Goal: Information Seeking & Learning: Learn about a topic

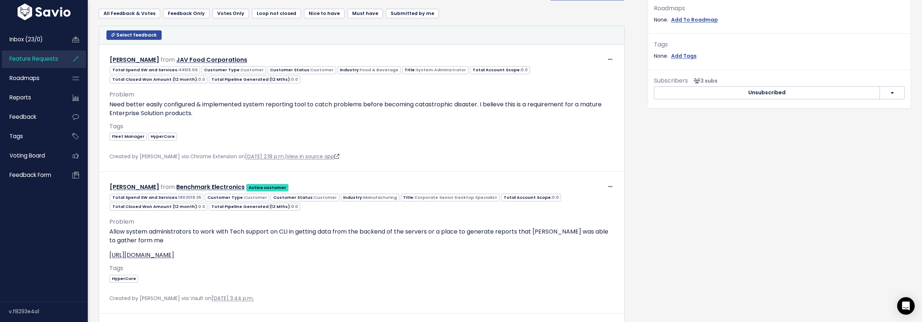
scroll to position [331, 0]
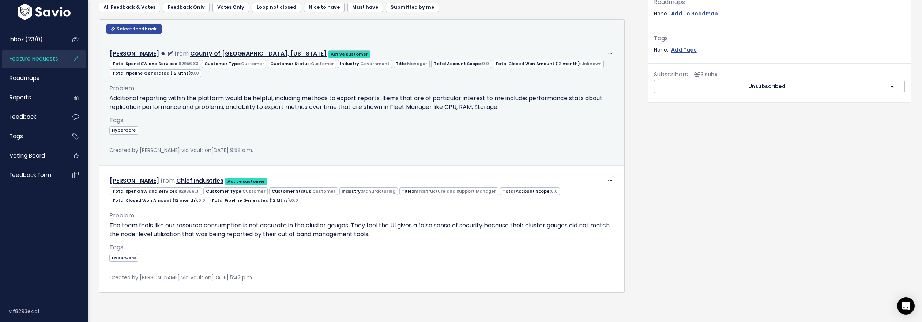
scroll to position [273, 0]
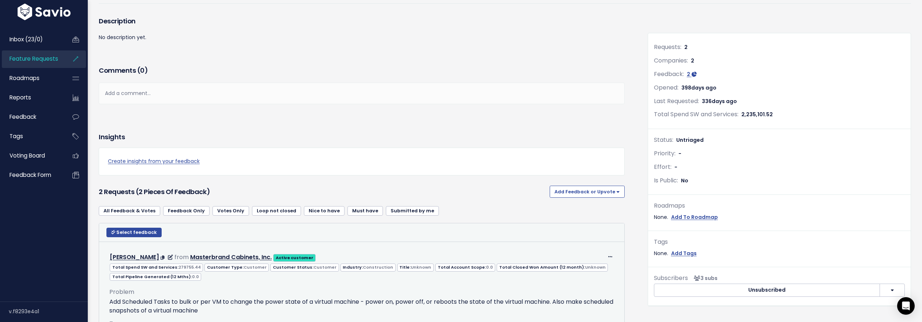
scroll to position [33, 0]
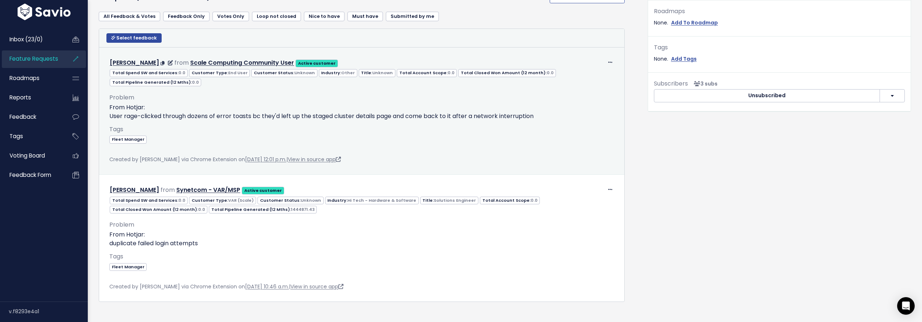
scroll to position [264, 0]
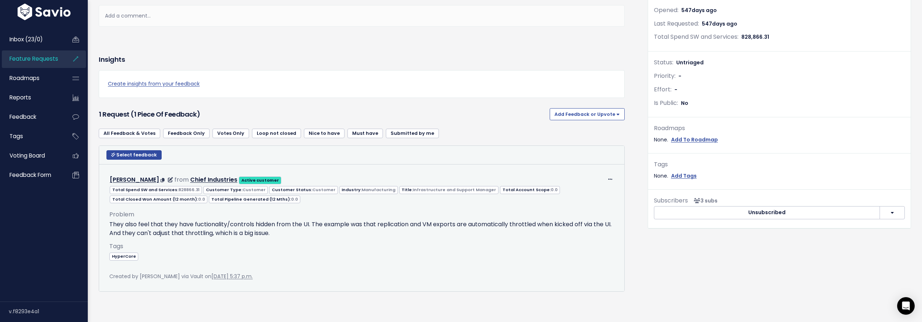
scroll to position [147, 0]
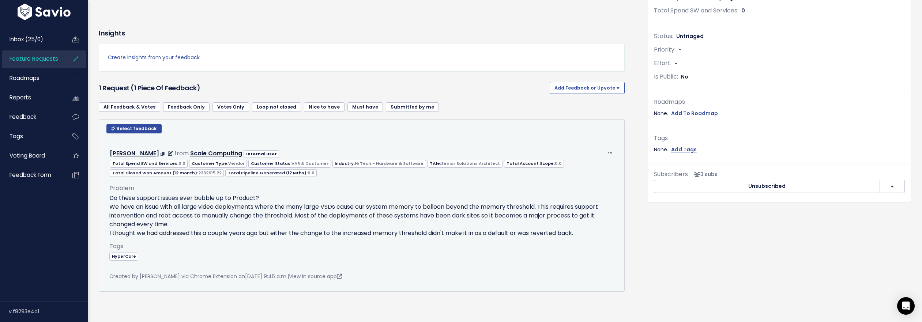
scroll to position [173, 0]
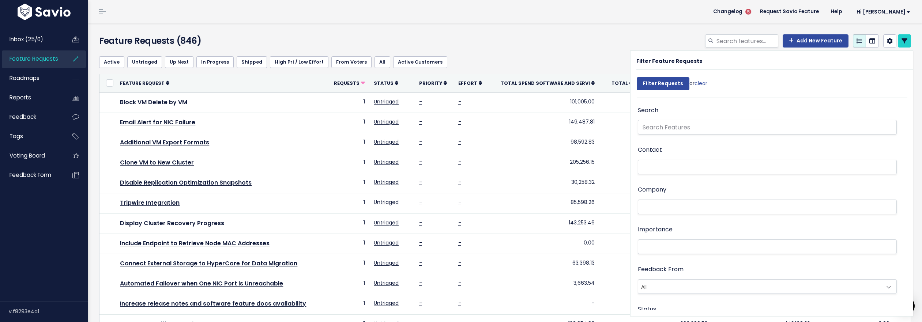
select select
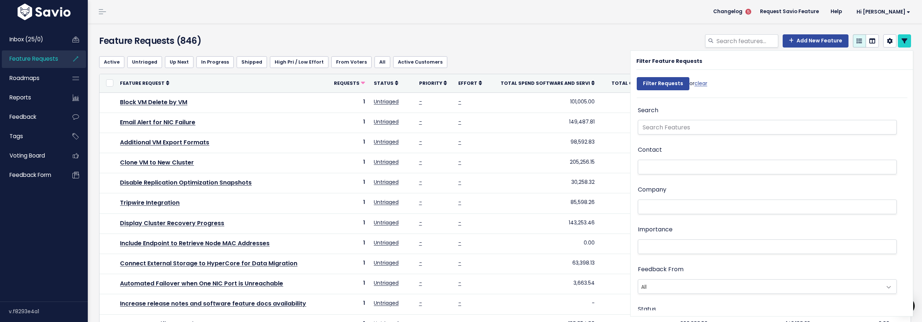
select select
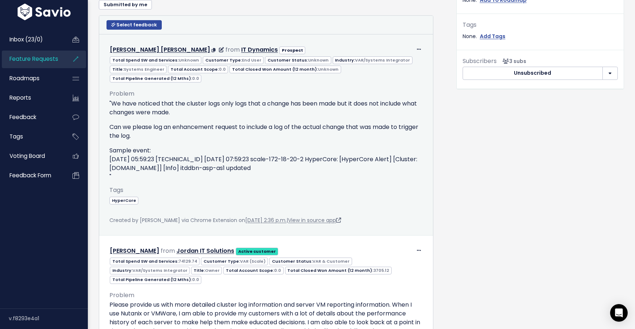
scroll to position [289, 0]
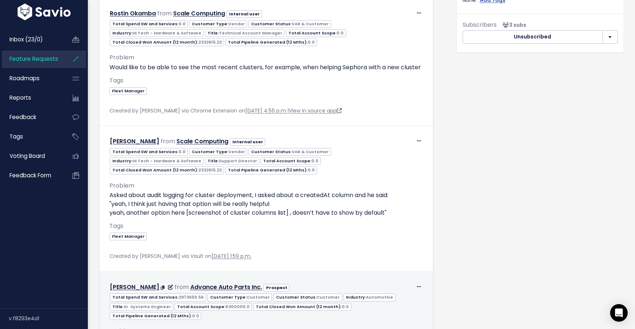
scroll to position [-1, 0]
